Goal: Navigation & Orientation: Find specific page/section

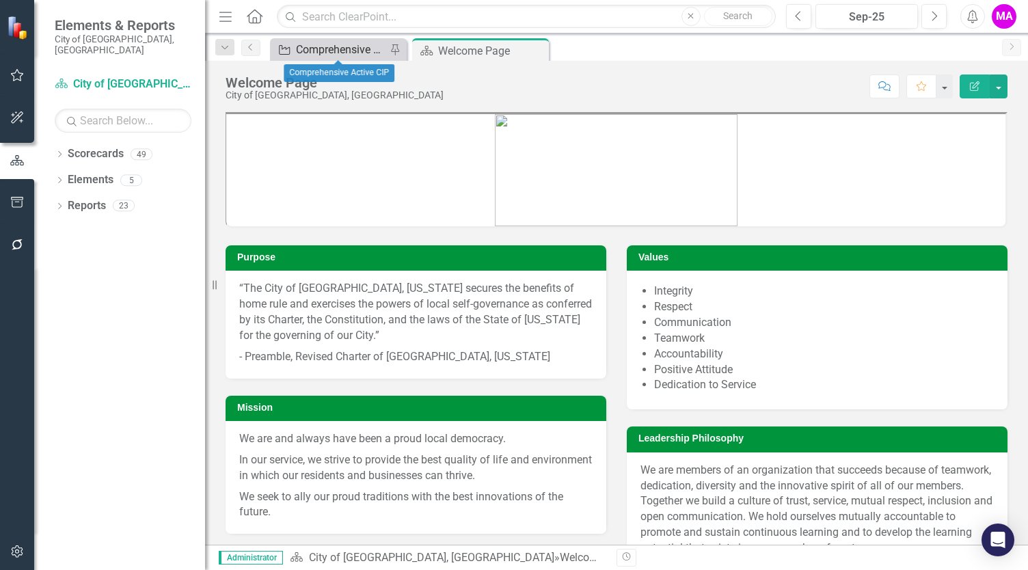
click at [343, 46] on div "Comprehensive Active CIP" at bounding box center [341, 49] width 90 height 17
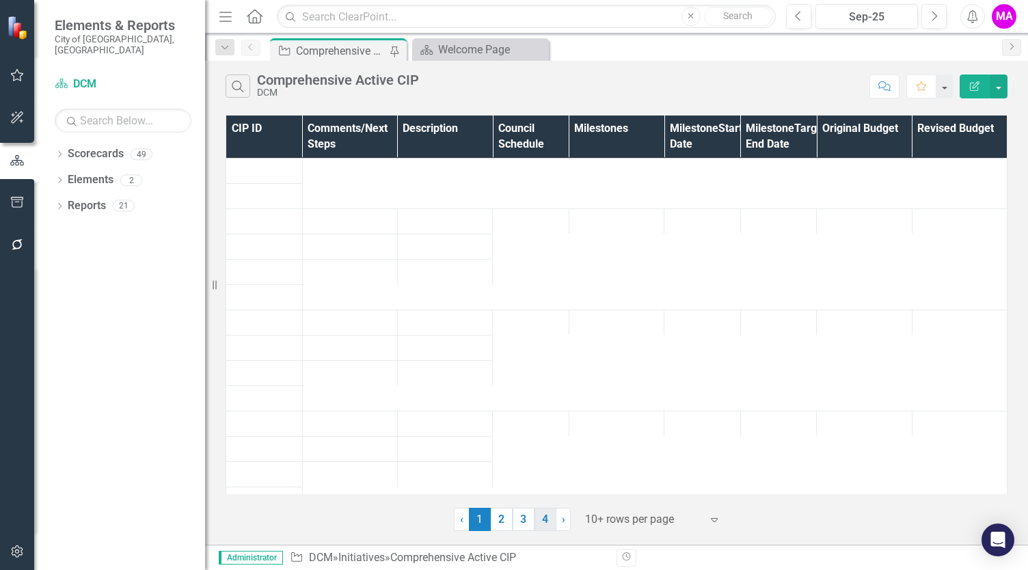
click at [544, 519] on link "4" at bounding box center [546, 519] width 22 height 23
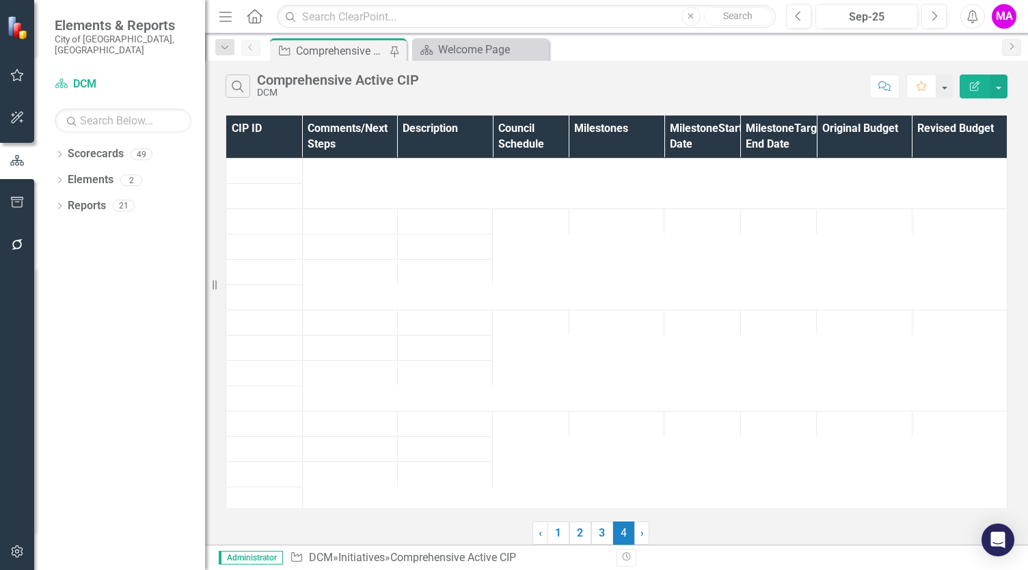
scroll to position [85, 0]
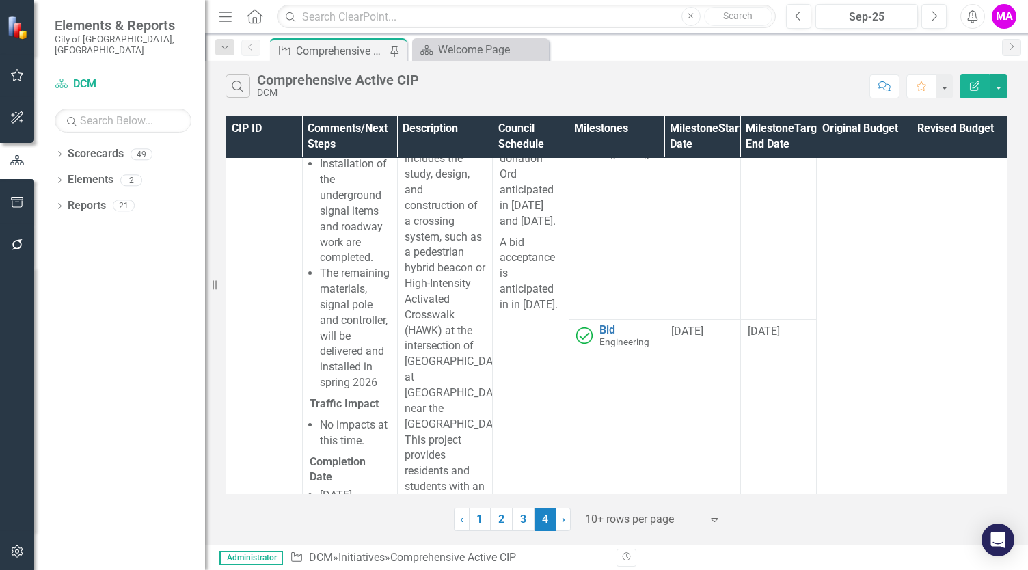
click at [688, 520] on div at bounding box center [643, 520] width 116 height 18
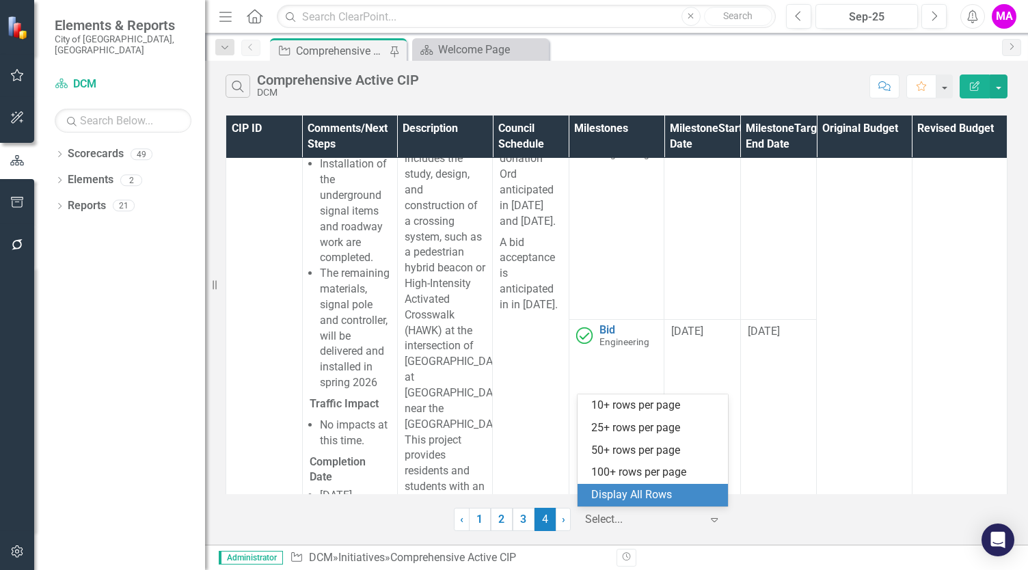
click at [682, 494] on div "Display All Rows" at bounding box center [655, 495] width 129 height 16
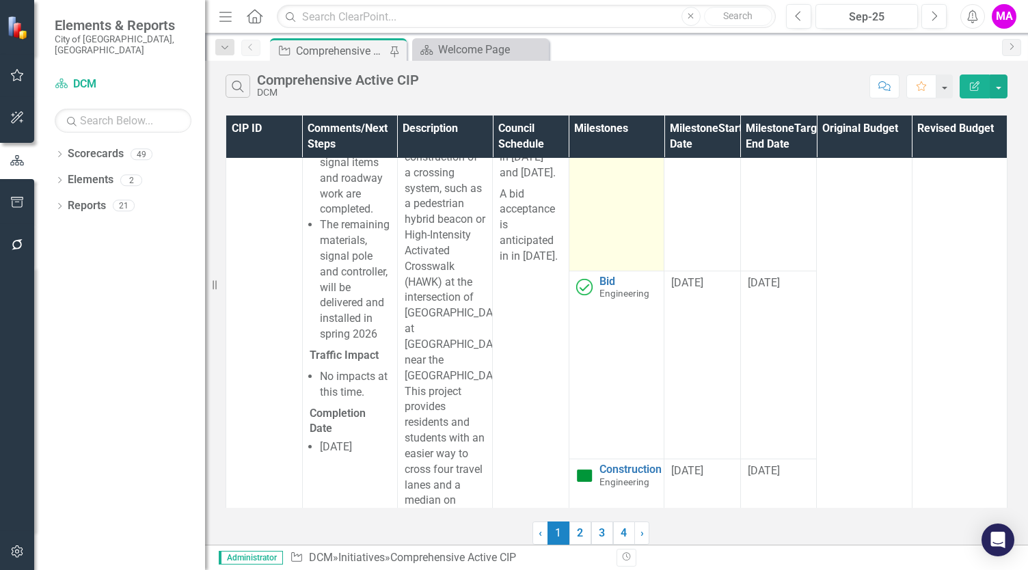
scroll to position [134, 0]
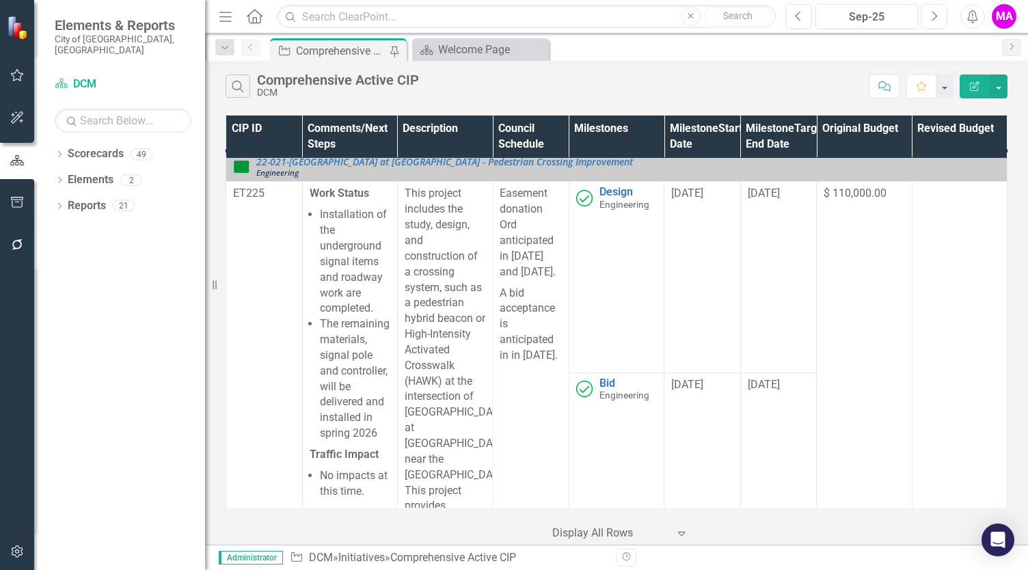
click at [223, 15] on icon "Menu" at bounding box center [226, 16] width 18 height 14
click at [277, 15] on input "text" at bounding box center [526, 17] width 499 height 24
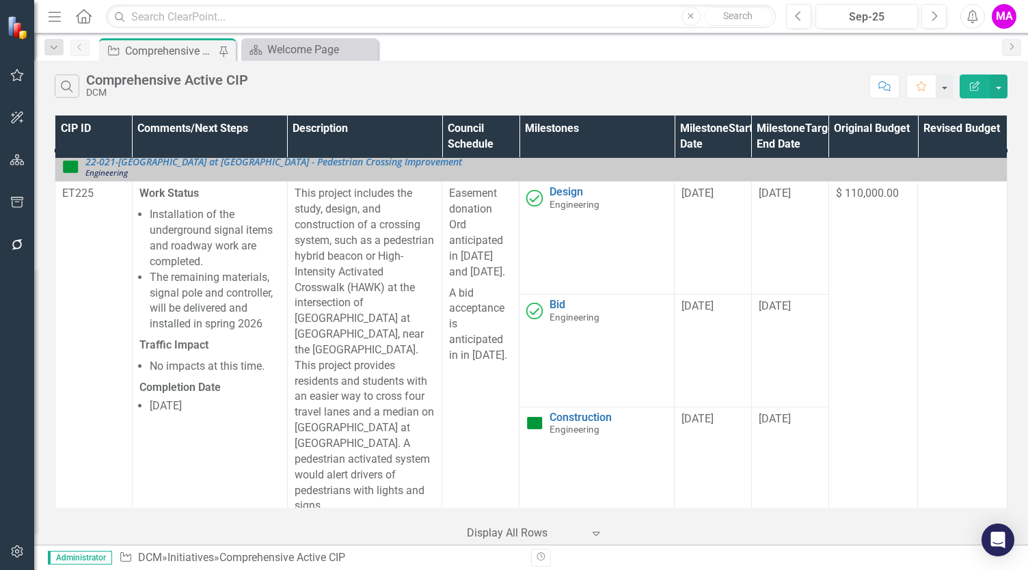
click at [425, 94] on div "Search Comprehensive Active CIP DCM" at bounding box center [459, 86] width 808 height 23
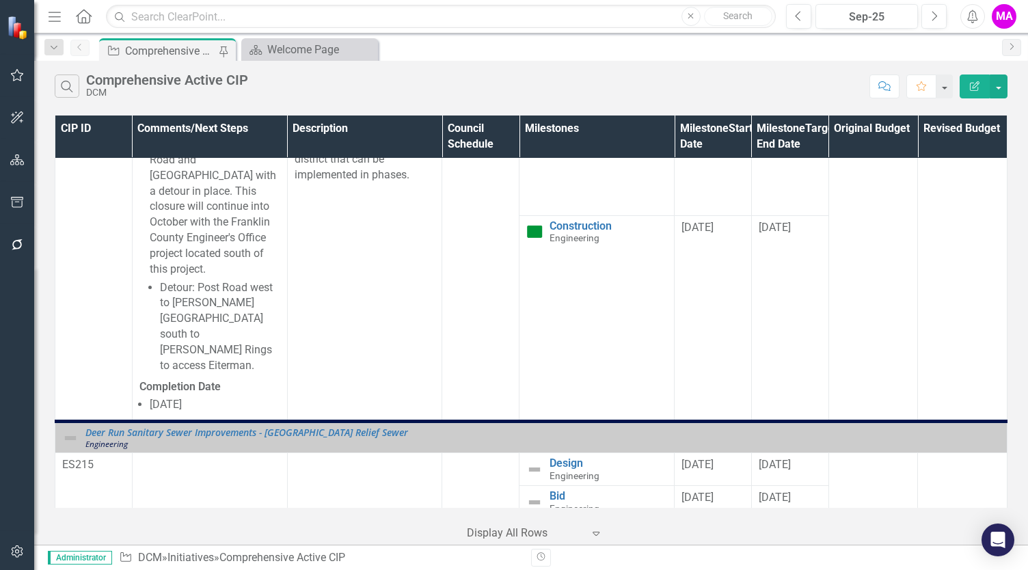
scroll to position [7592, 0]
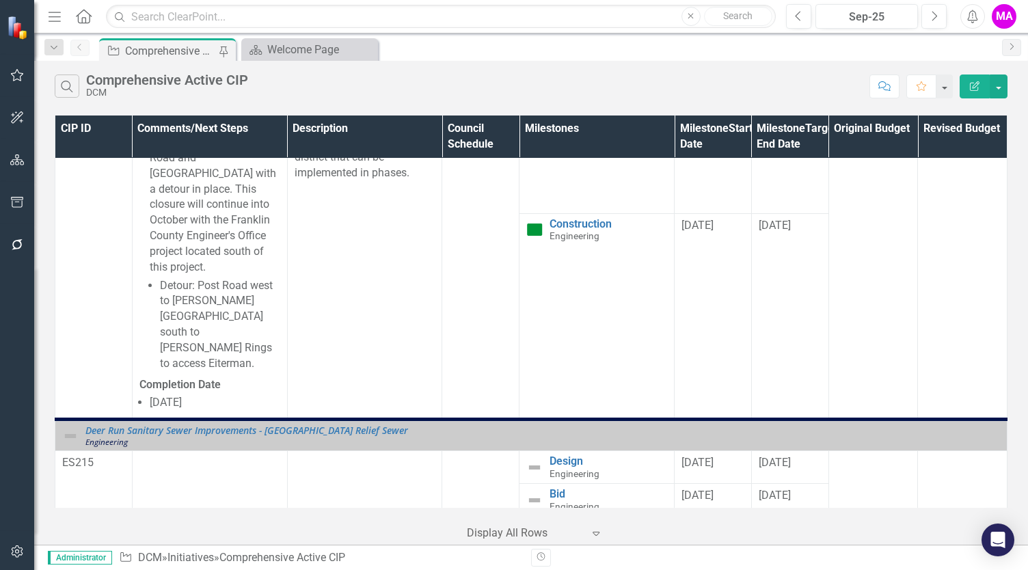
click at [53, 18] on icon "Menu" at bounding box center [55, 16] width 18 height 14
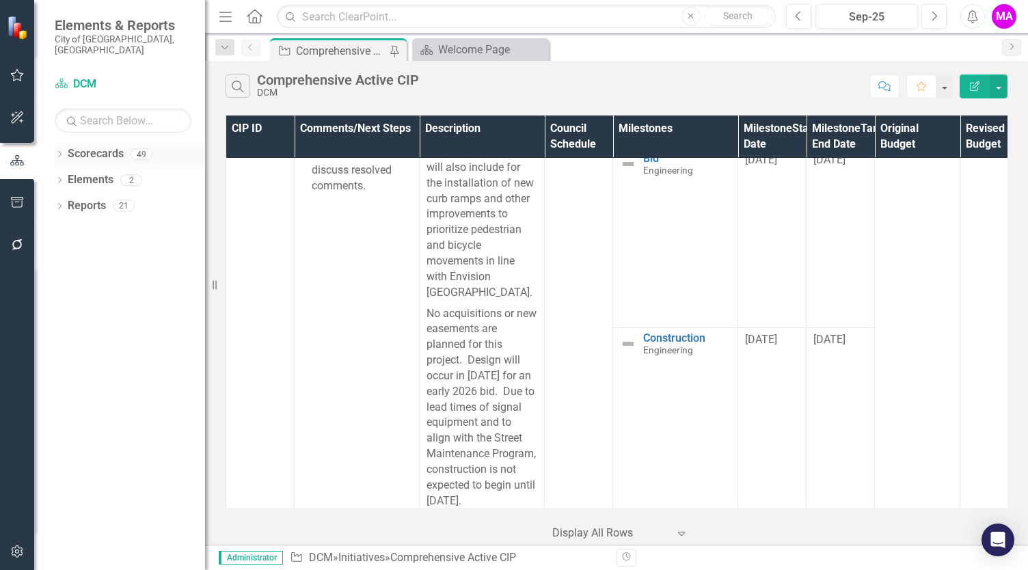
click at [70, 147] on link "Scorecards" at bounding box center [96, 154] width 56 height 16
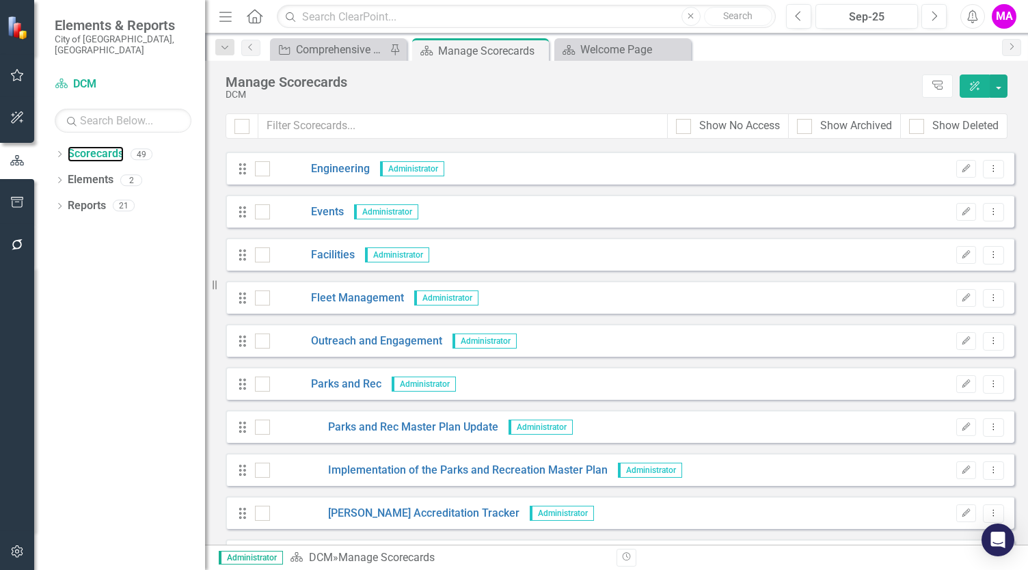
scroll to position [687, 0]
click at [365, 381] on link "Parks and Rec" at bounding box center [325, 384] width 111 height 16
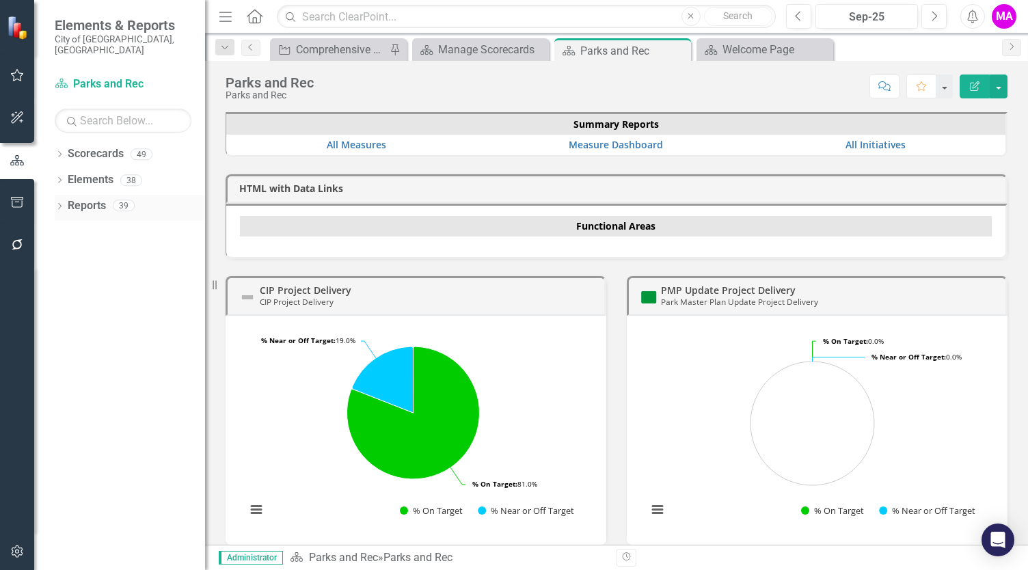
click at [69, 198] on link "Reports" at bounding box center [87, 206] width 38 height 16
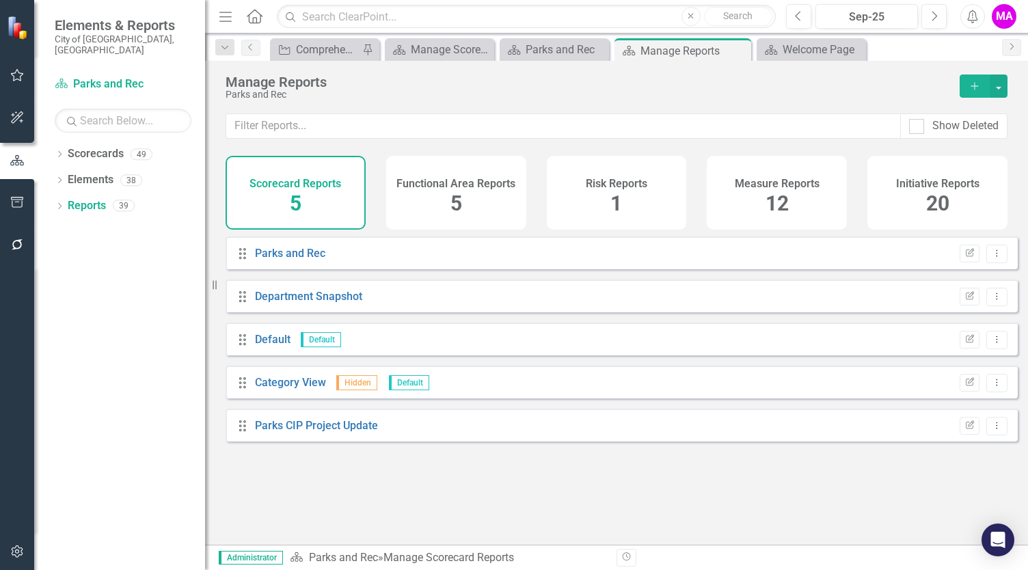
click at [947, 202] on span "20" at bounding box center [937, 203] width 23 height 24
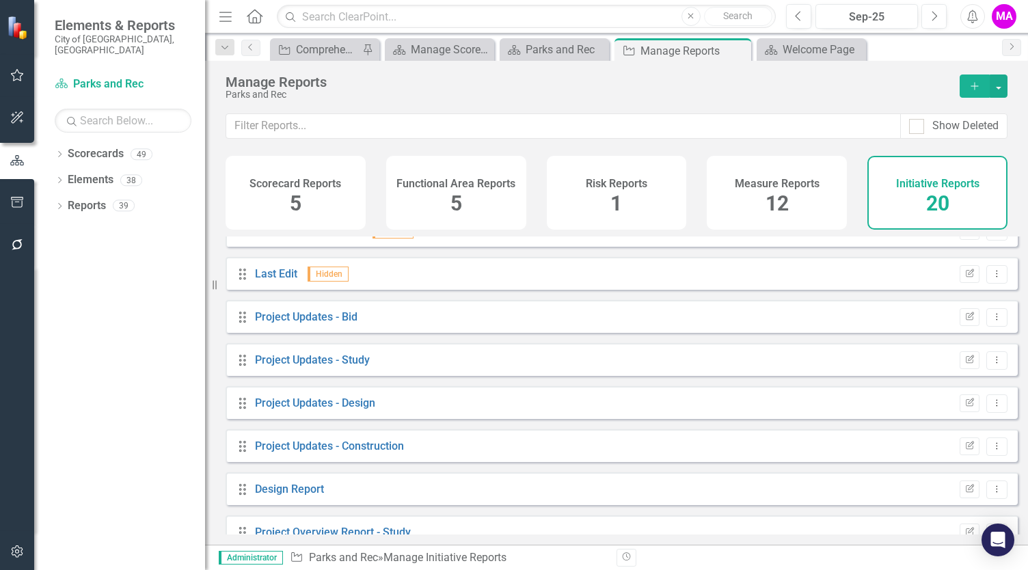
scroll to position [453, 0]
click at [615, 409] on div "Drag Project Updates - Design Edit Report Dropdown Menu" at bounding box center [622, 403] width 792 height 33
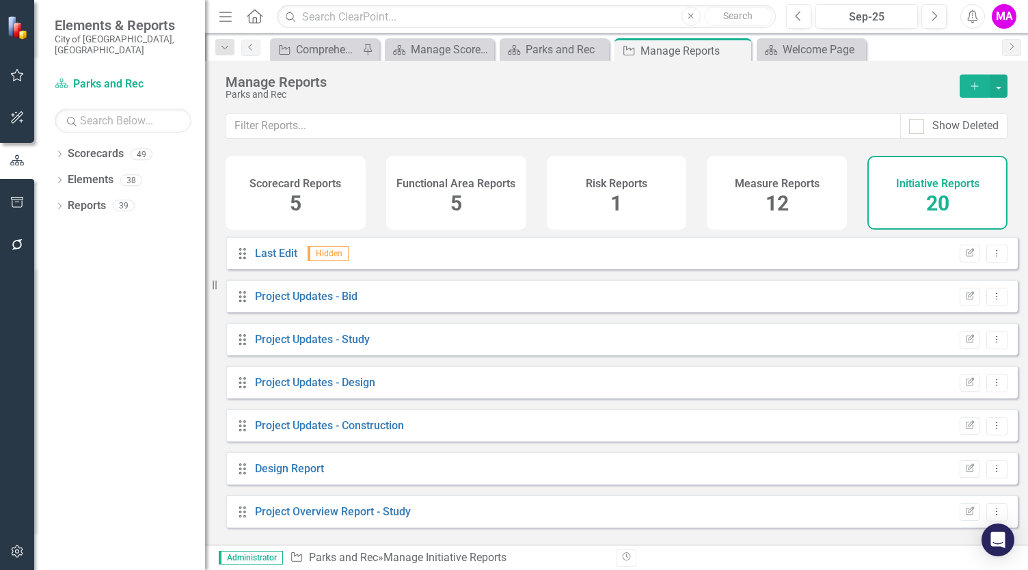
scroll to position [500, 0]
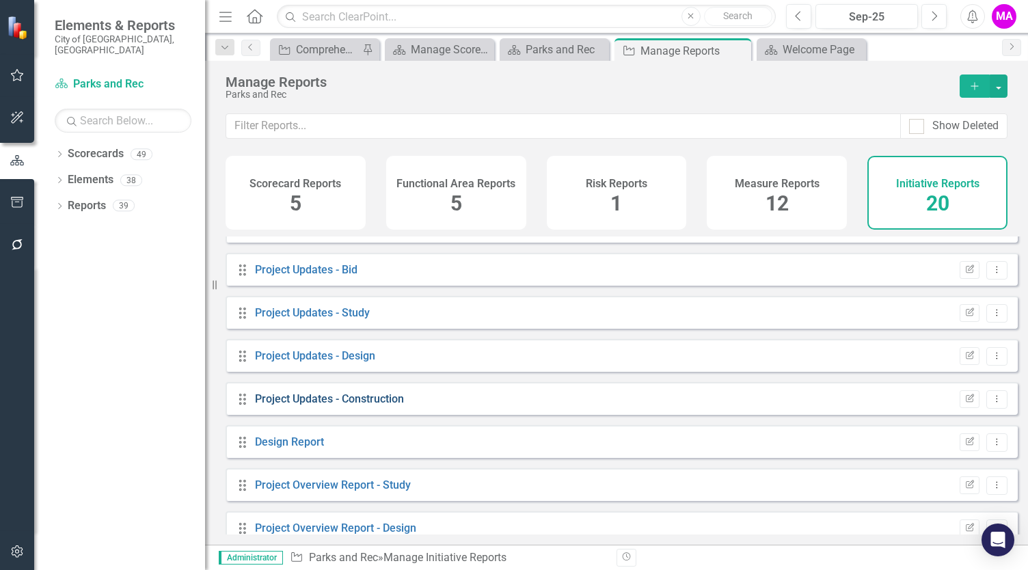
click at [323, 405] on link "Project Updates - Construction" at bounding box center [329, 398] width 149 height 13
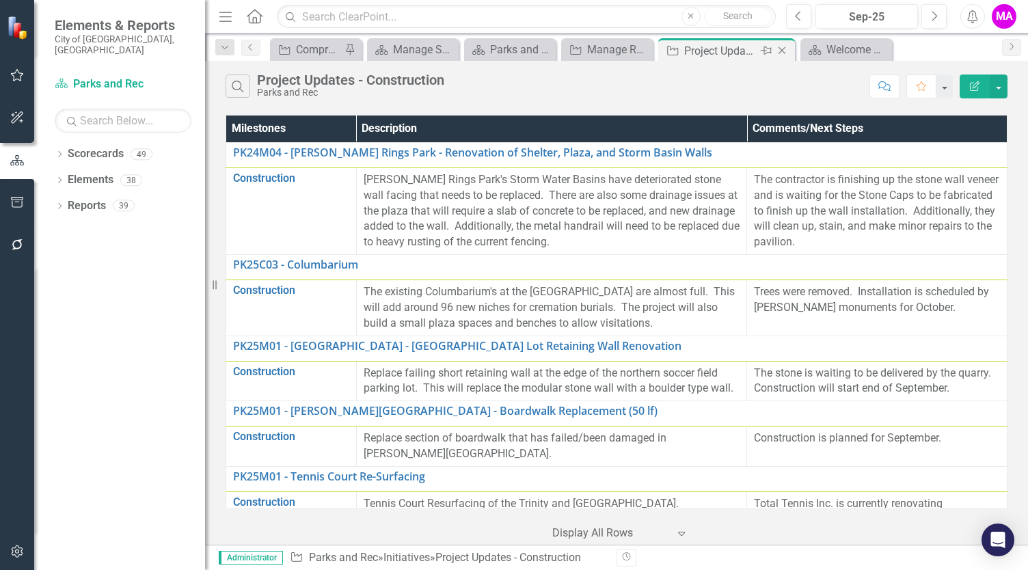
click at [779, 50] on icon "Close" at bounding box center [782, 50] width 14 height 11
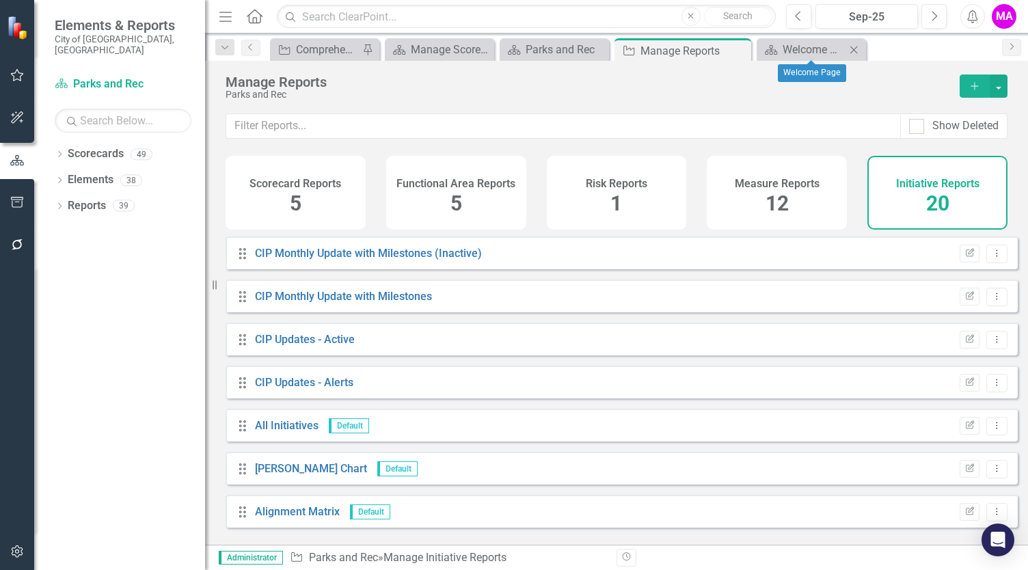
click at [855, 52] on icon "Close" at bounding box center [854, 49] width 14 height 11
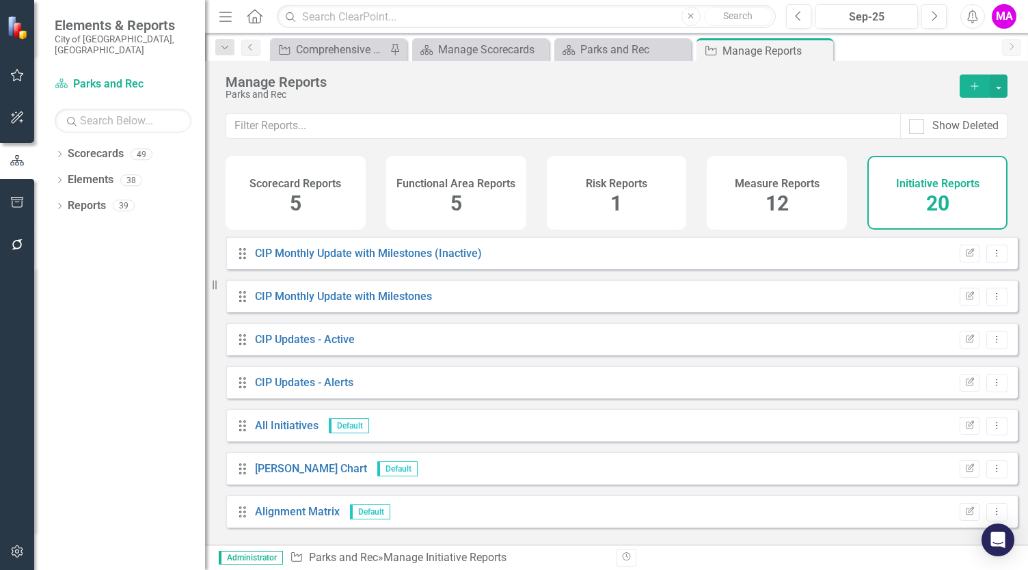
click at [0, 0] on icon at bounding box center [0, 0] width 0 height 0
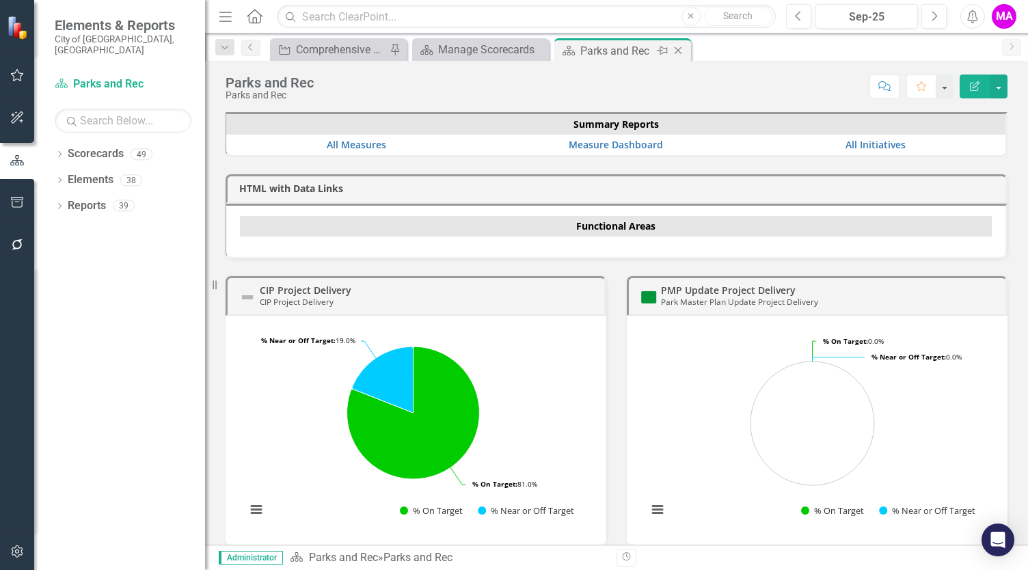
click at [678, 49] on icon "Close" at bounding box center [678, 50] width 14 height 11
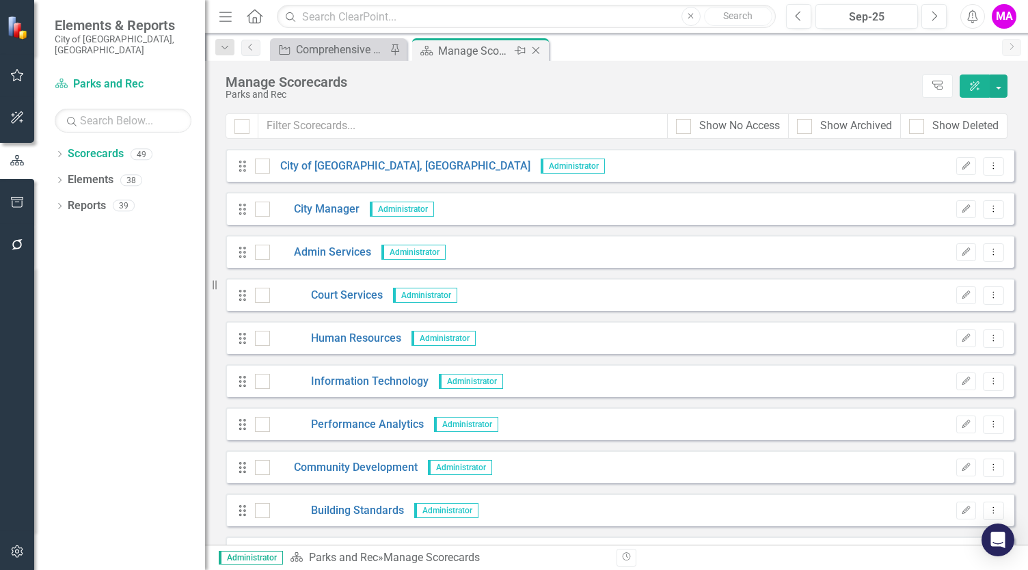
click at [535, 49] on icon "Close" at bounding box center [536, 50] width 14 height 11
